Goal: Browse casually: Explore the website without a specific task or goal

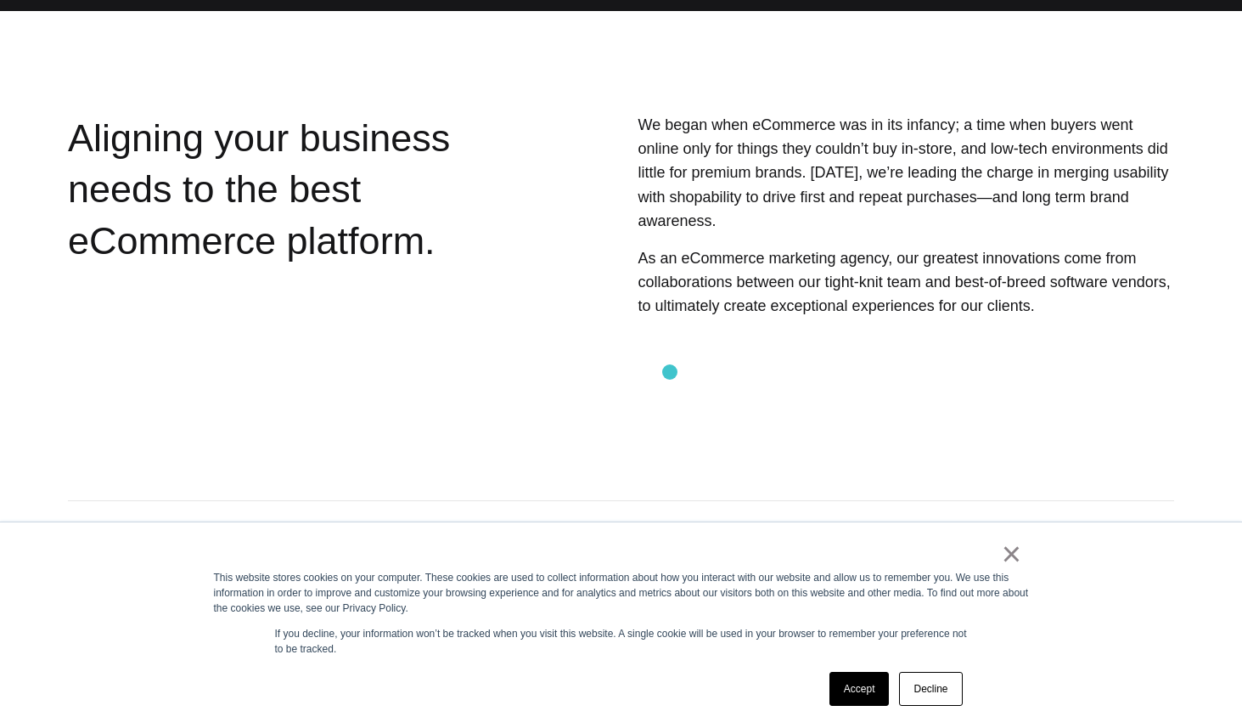
scroll to position [447, 0]
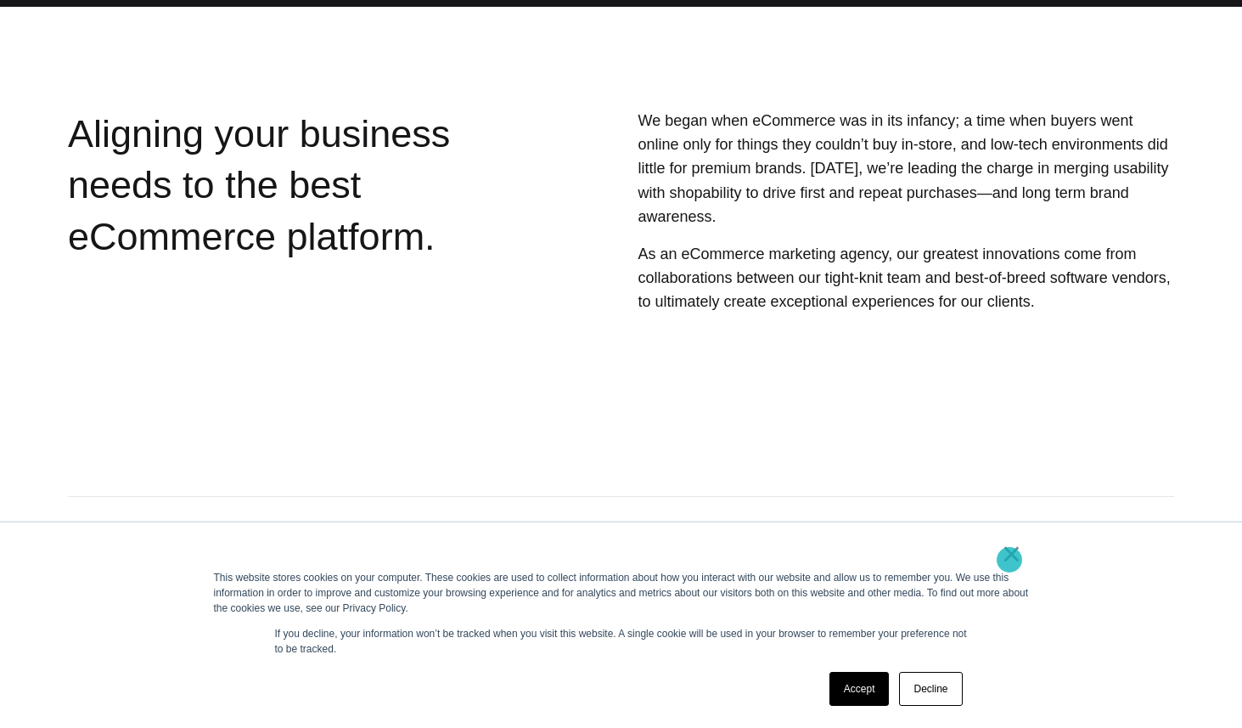
click at [1010, 560] on link "×" at bounding box center [1012, 553] width 20 height 15
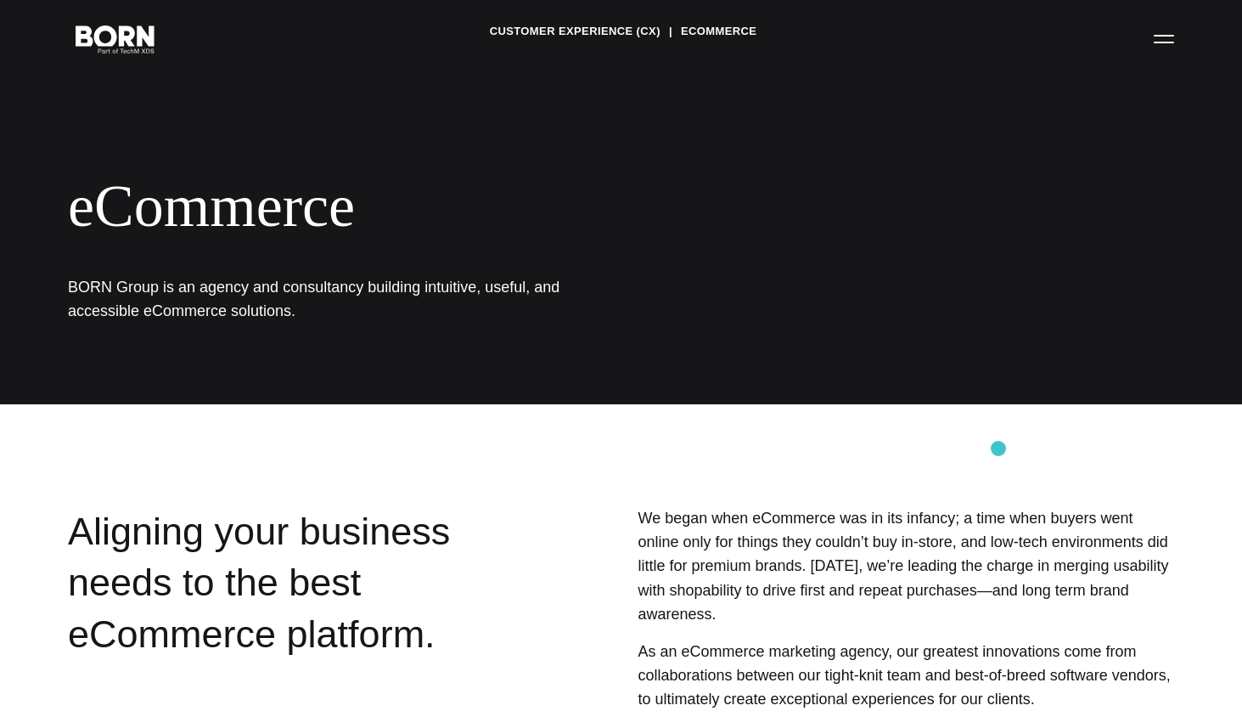
scroll to position [0, 0]
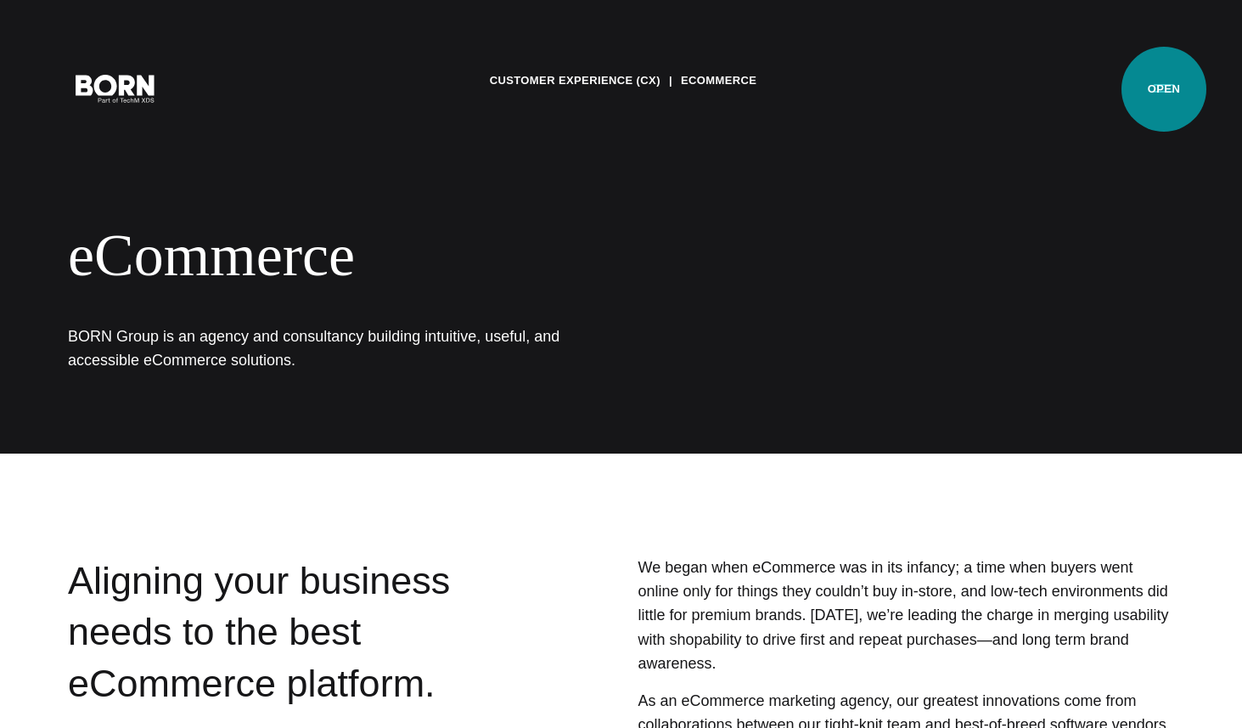
click at [1165, 90] on button "Primary Menu" at bounding box center [1164, 88] width 41 height 36
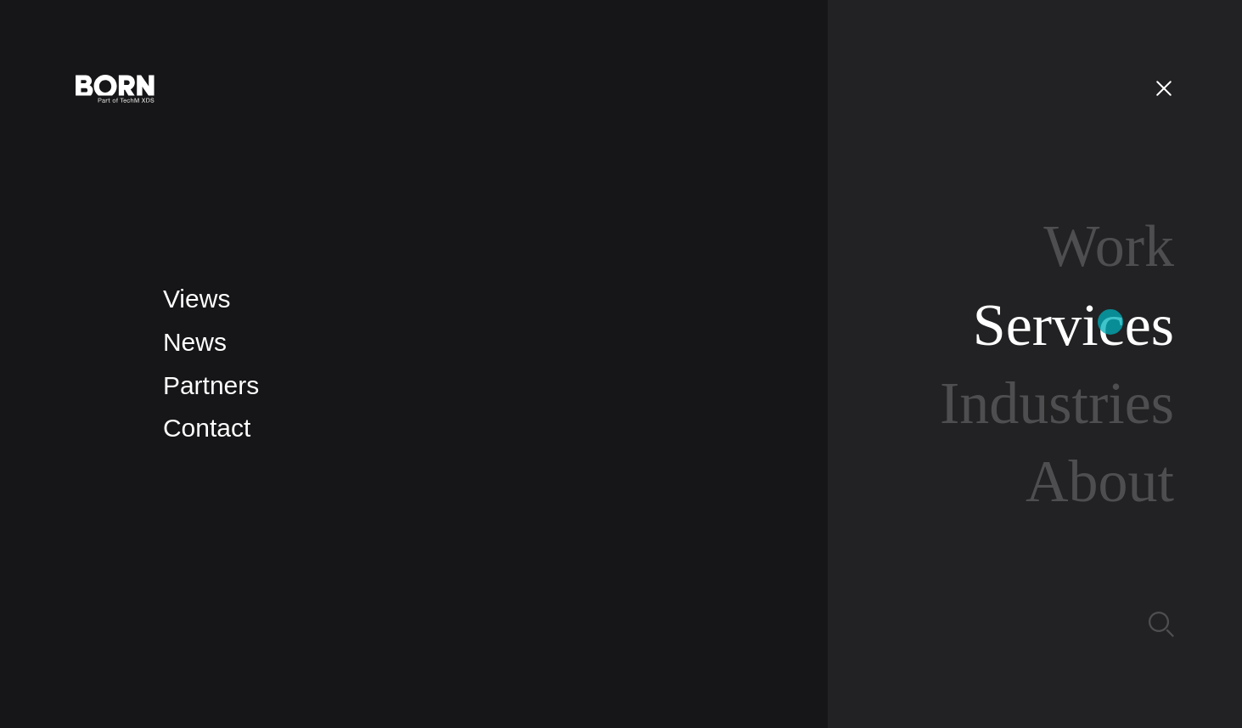
click at [1111, 322] on link "Services" at bounding box center [1073, 324] width 201 height 65
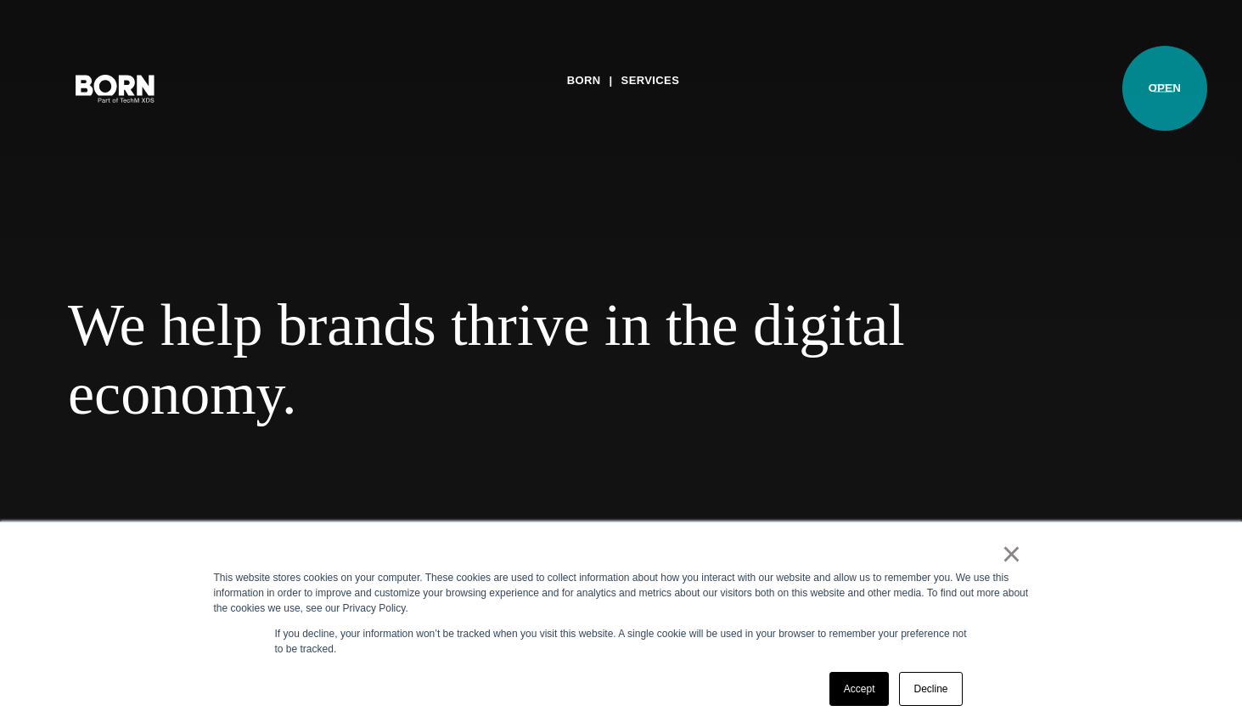
click at [1165, 88] on button "Primary Menu" at bounding box center [1164, 88] width 41 height 36
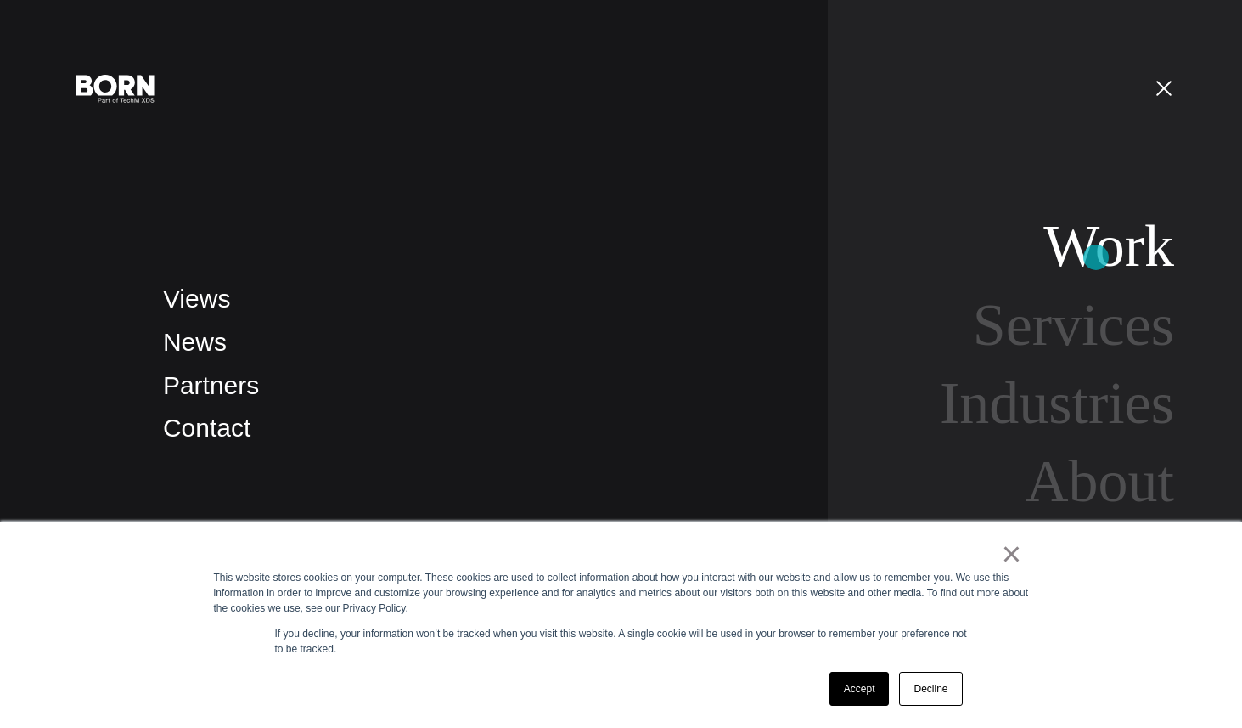
click at [1096, 258] on link "Work" at bounding box center [1109, 245] width 131 height 65
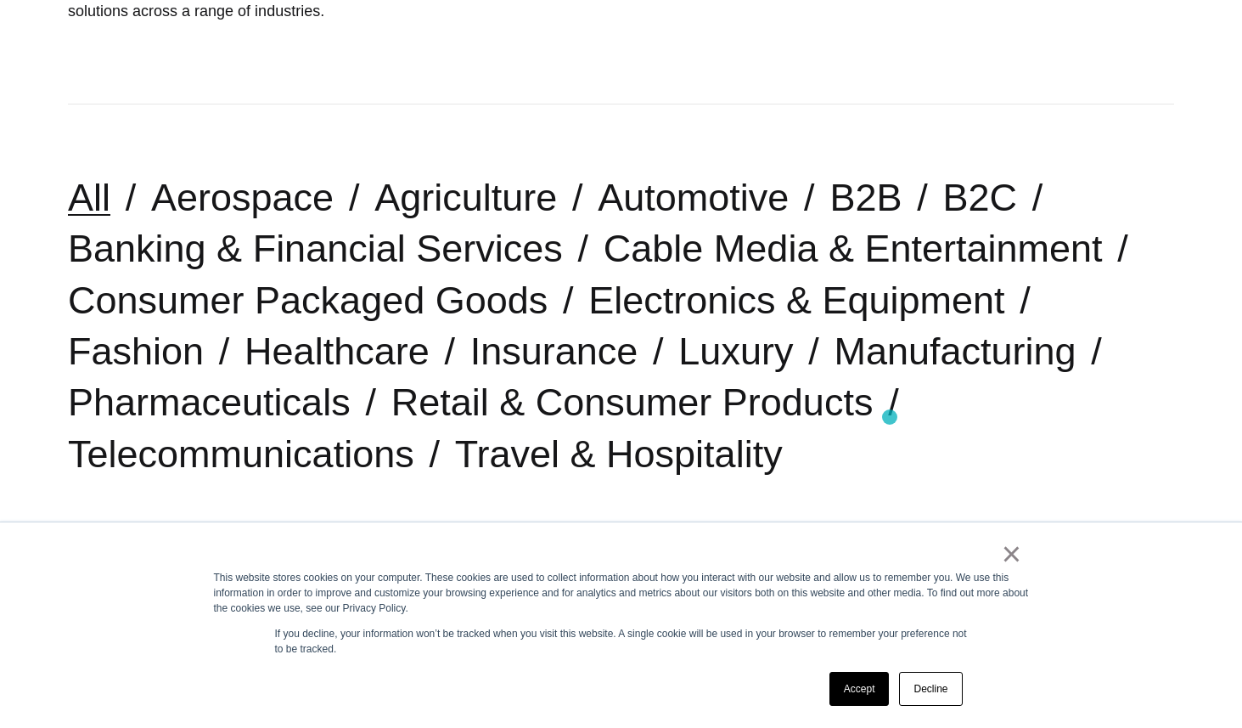
scroll to position [352, 0]
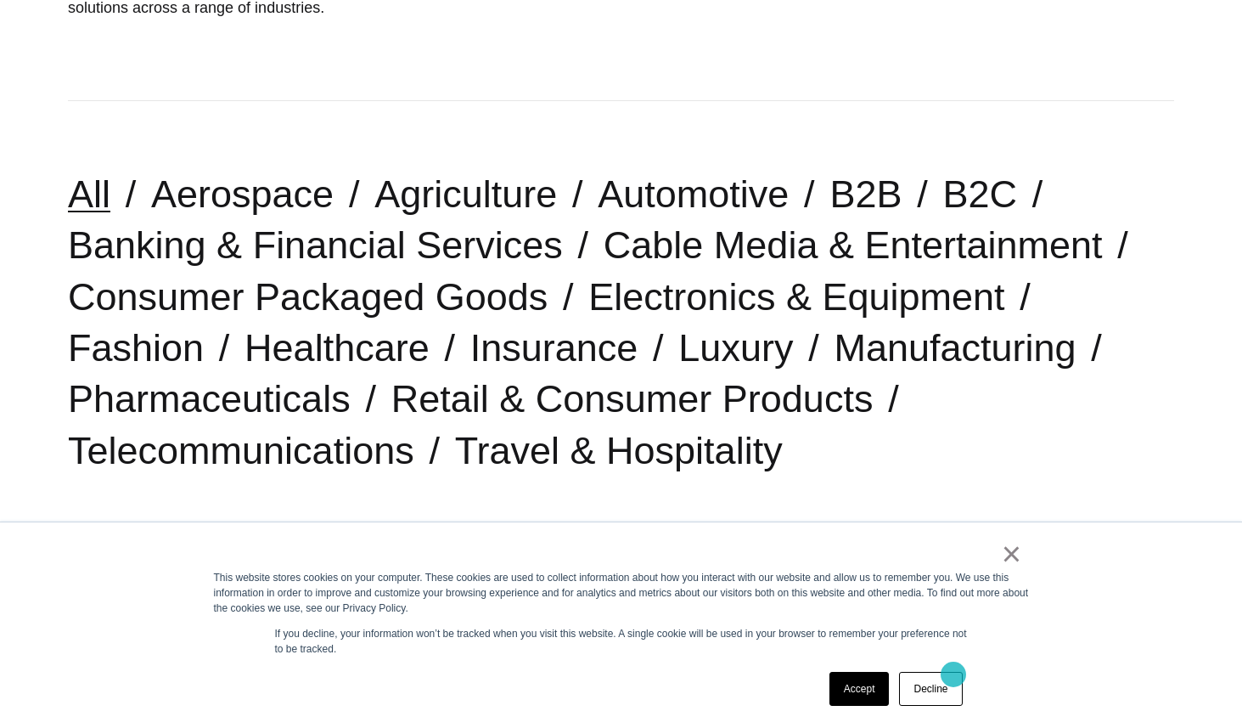
click at [945, 683] on link "Decline" at bounding box center [930, 689] width 63 height 34
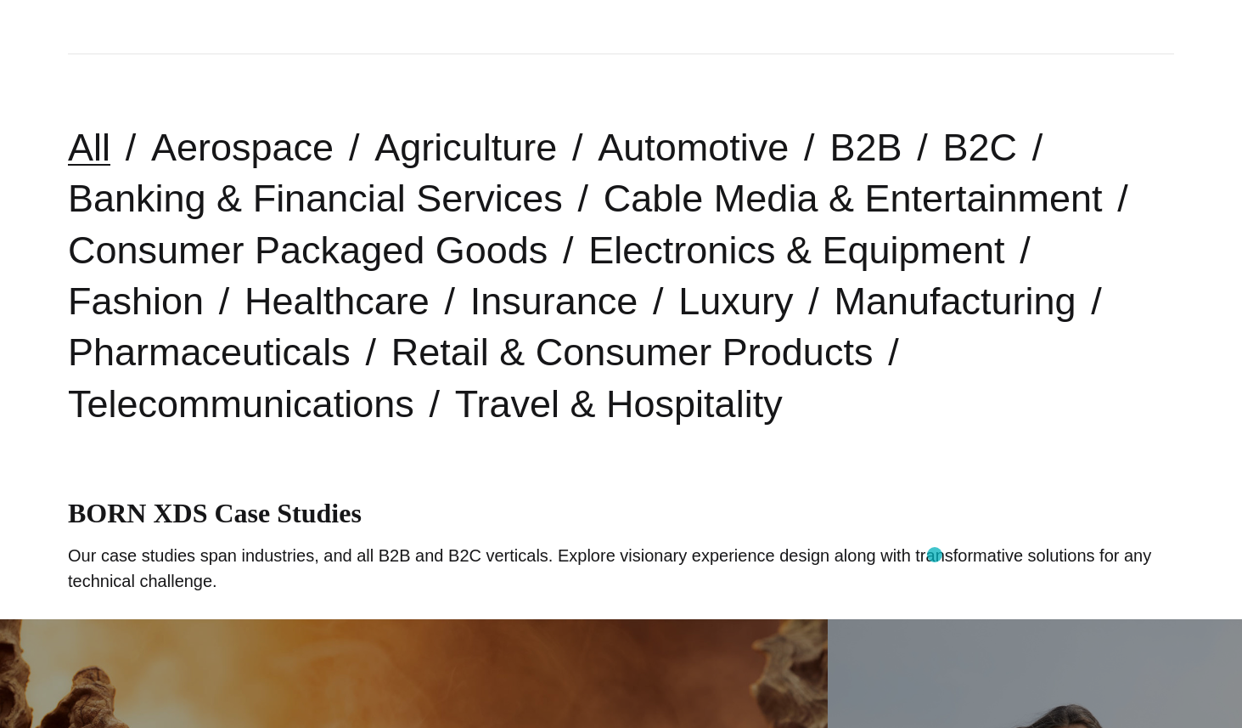
scroll to position [419, 0]
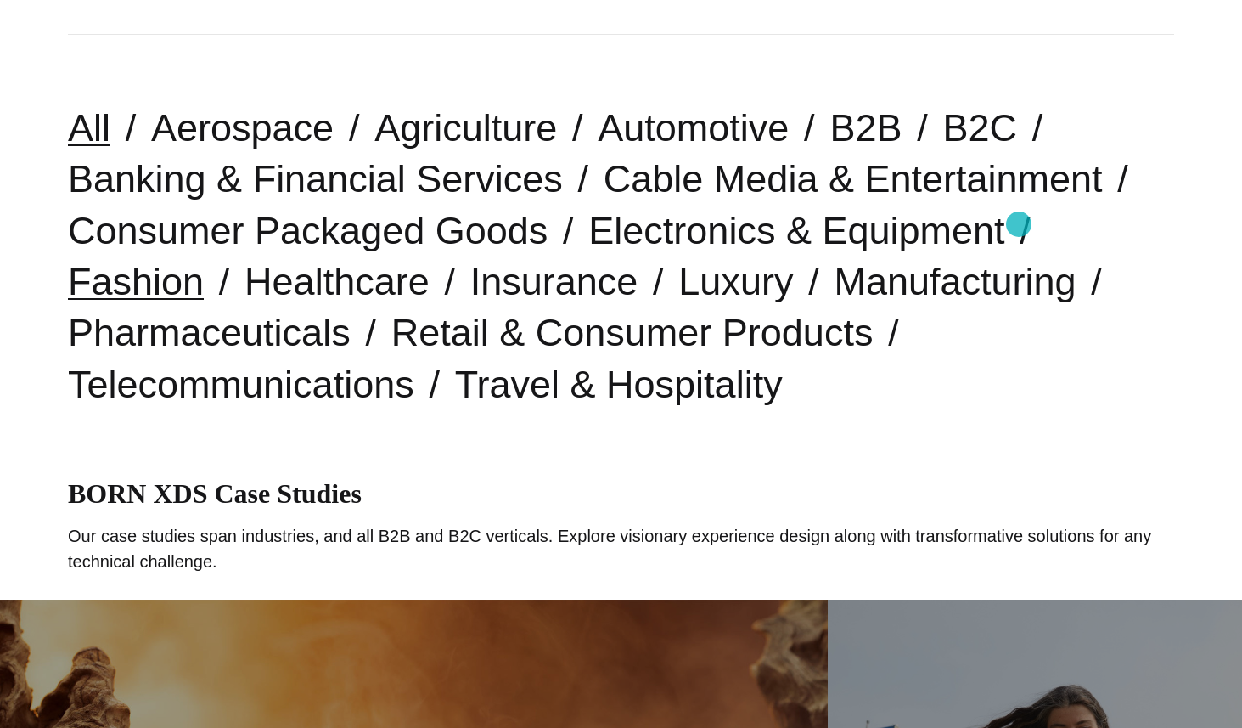
click at [204, 260] on link "Fashion" at bounding box center [136, 281] width 136 height 43
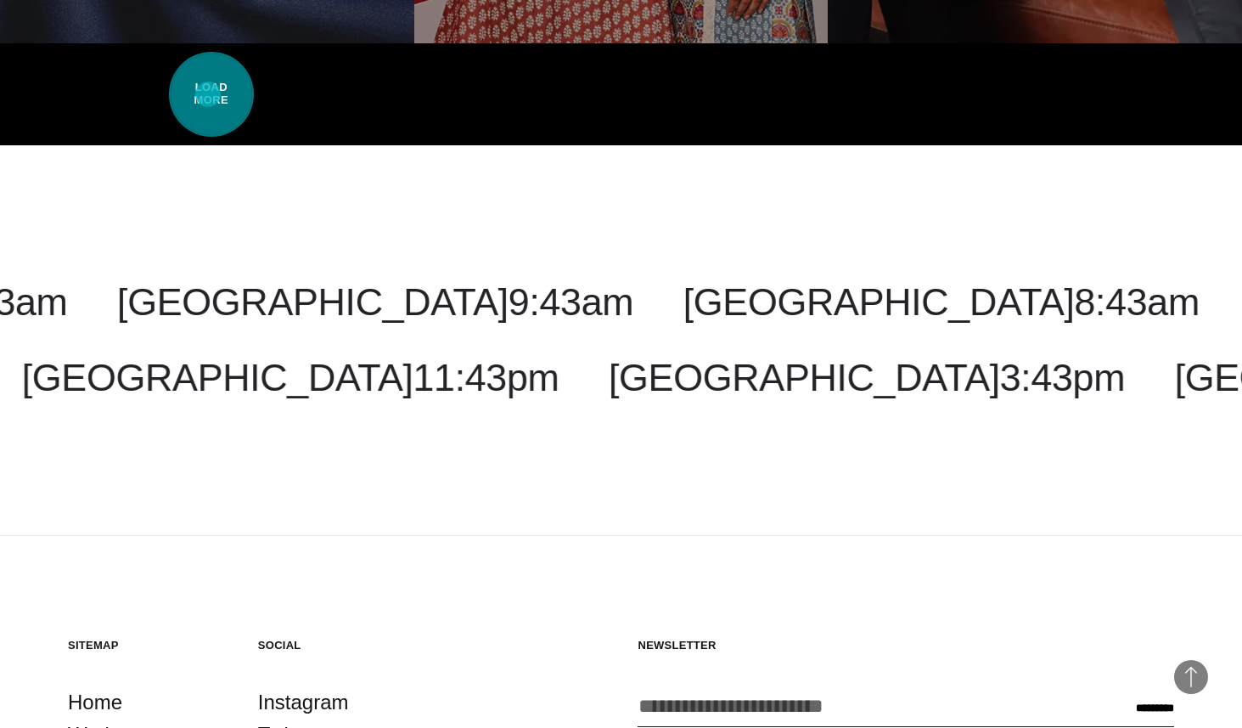
scroll to position [4262, 0]
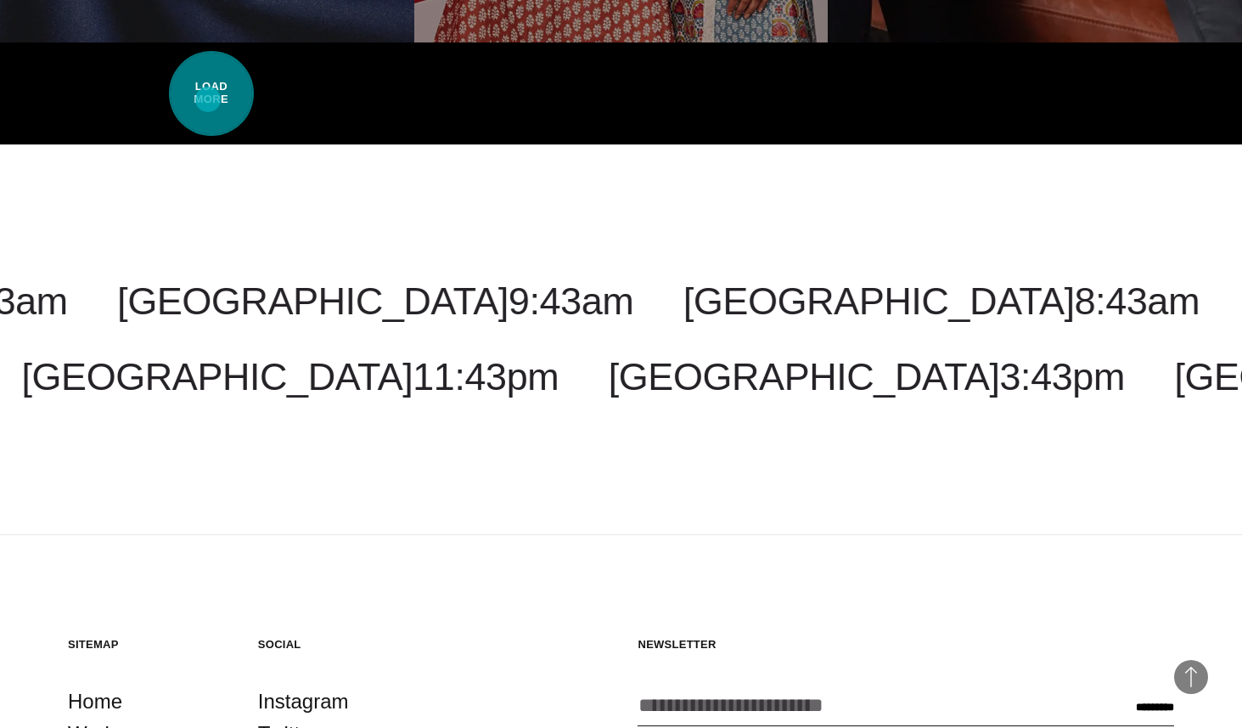
click at [208, 99] on span "Load More" at bounding box center [211, 93] width 85 height 85
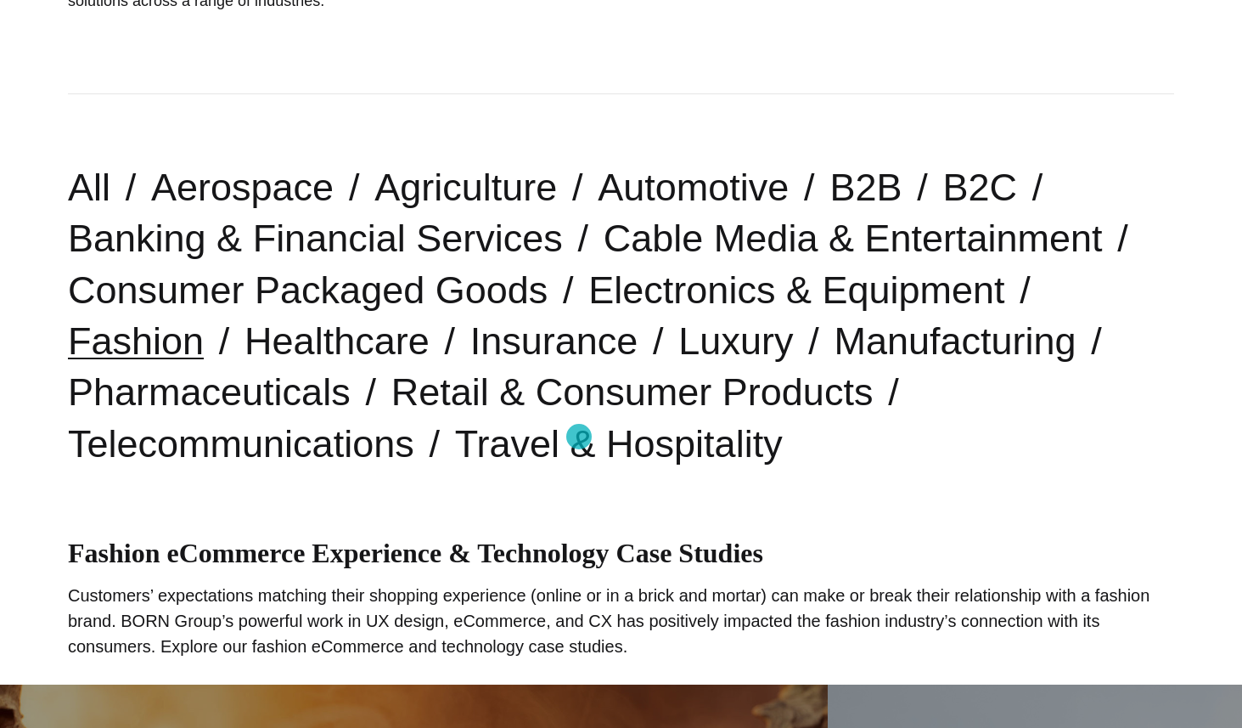
scroll to position [0, 0]
